Goal: Task Accomplishment & Management: Manage account settings

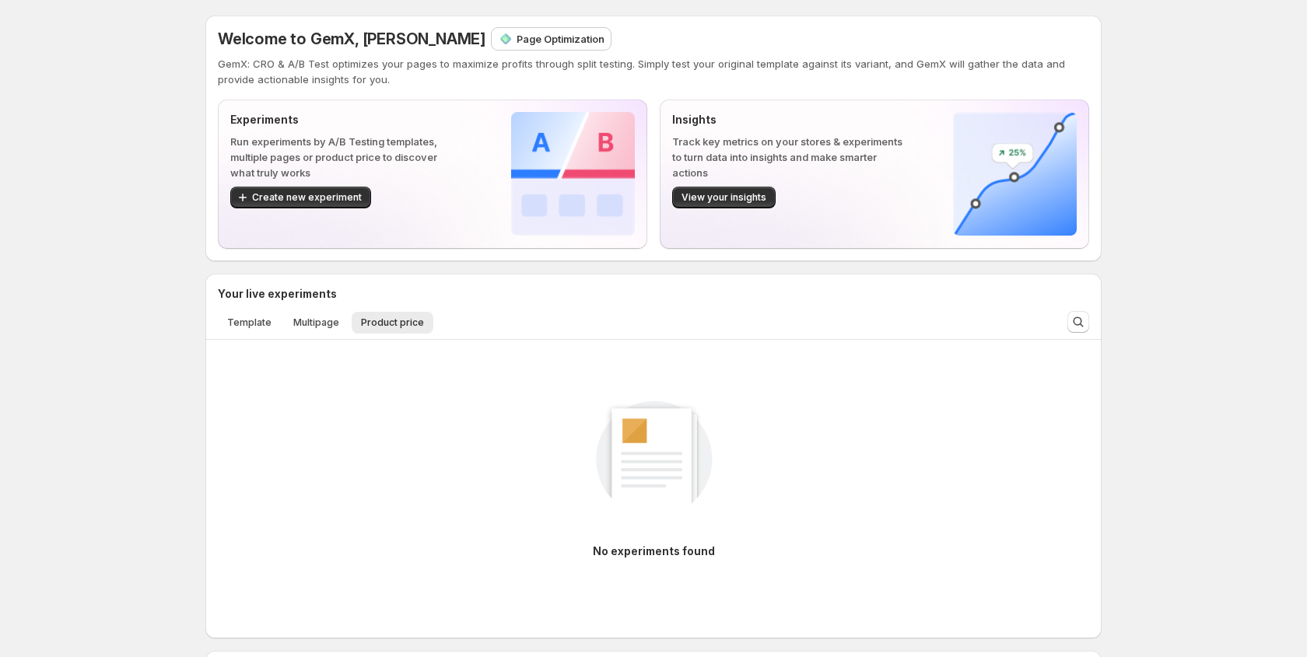
click at [501, 47] on div "Page Optimization" at bounding box center [551, 39] width 119 height 22
click at [516, 44] on p "Page Optimization" at bounding box center [560, 39] width 88 height 16
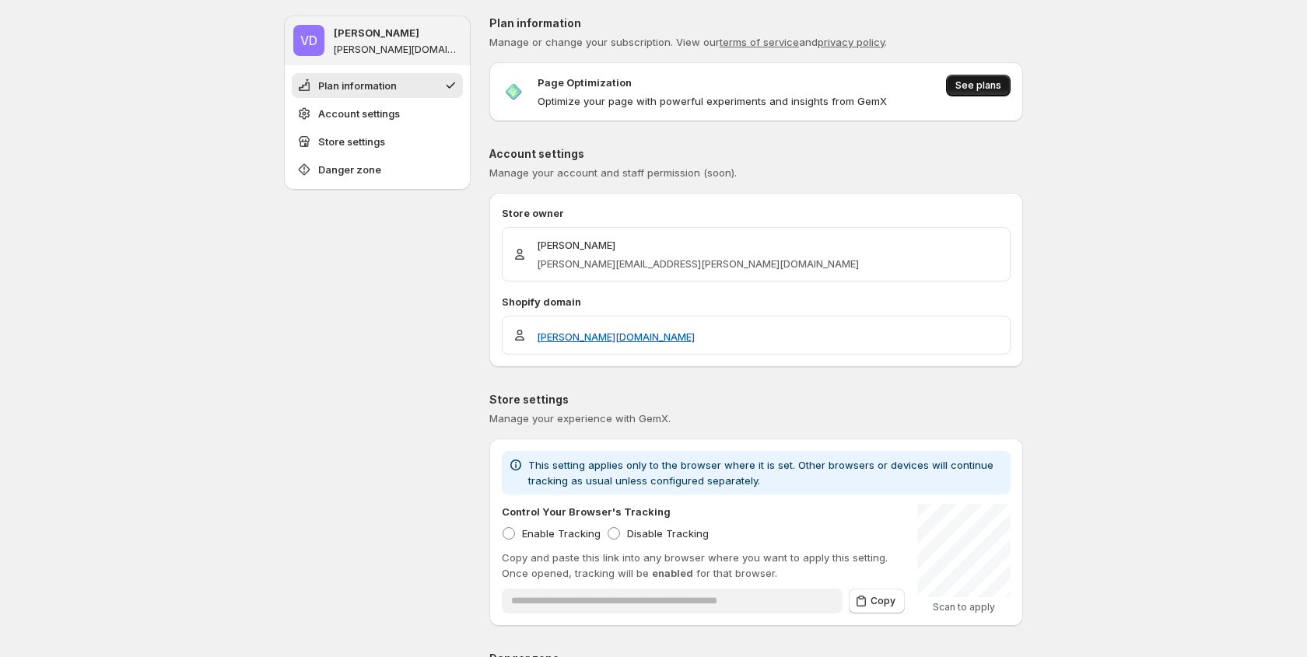
click at [1001, 83] on button "See plans" at bounding box center [978, 86] width 65 height 22
